Goal: Download file/media

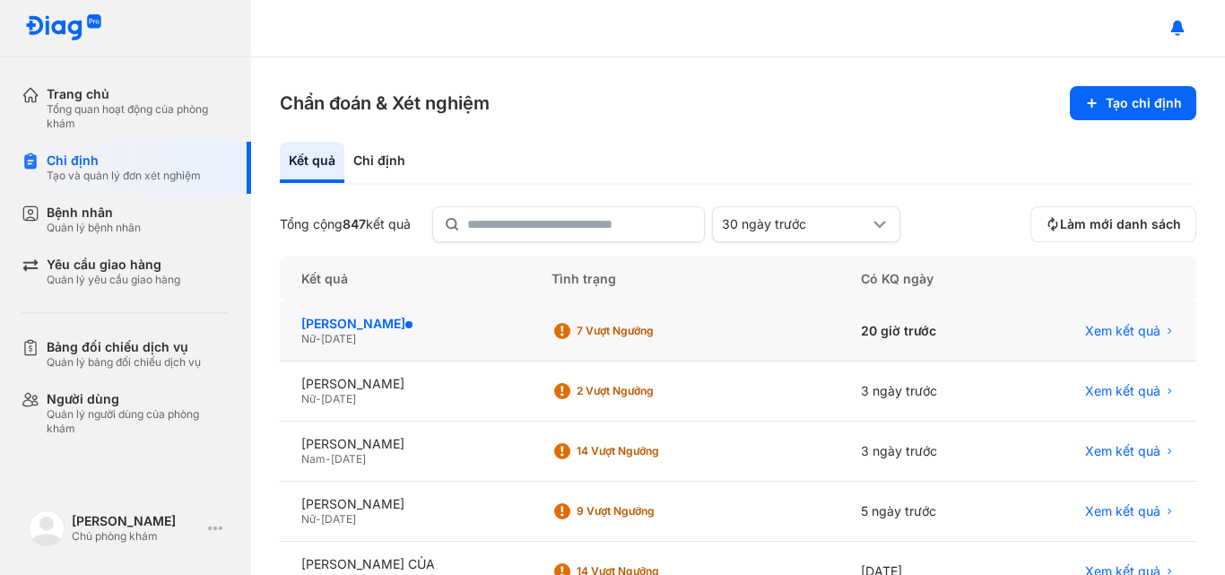
click at [362, 325] on div "[PERSON_NAME]" at bounding box center [404, 324] width 207 height 16
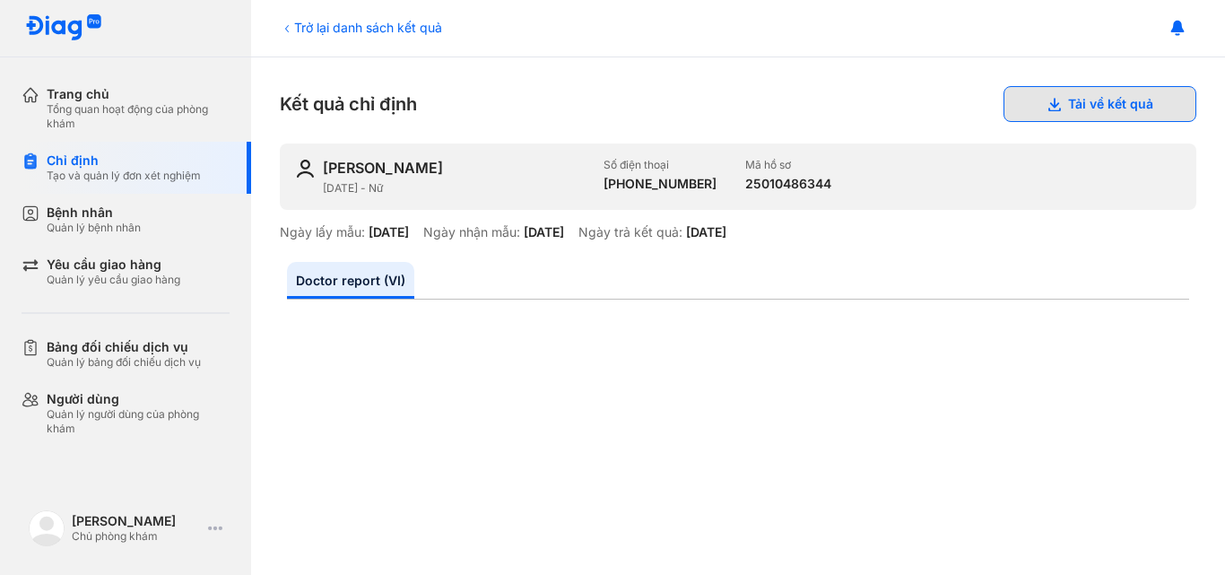
click at [1101, 112] on button "Tải về kết quả" at bounding box center [1100, 104] width 193 height 36
